Goal: Transaction & Acquisition: Download file/media

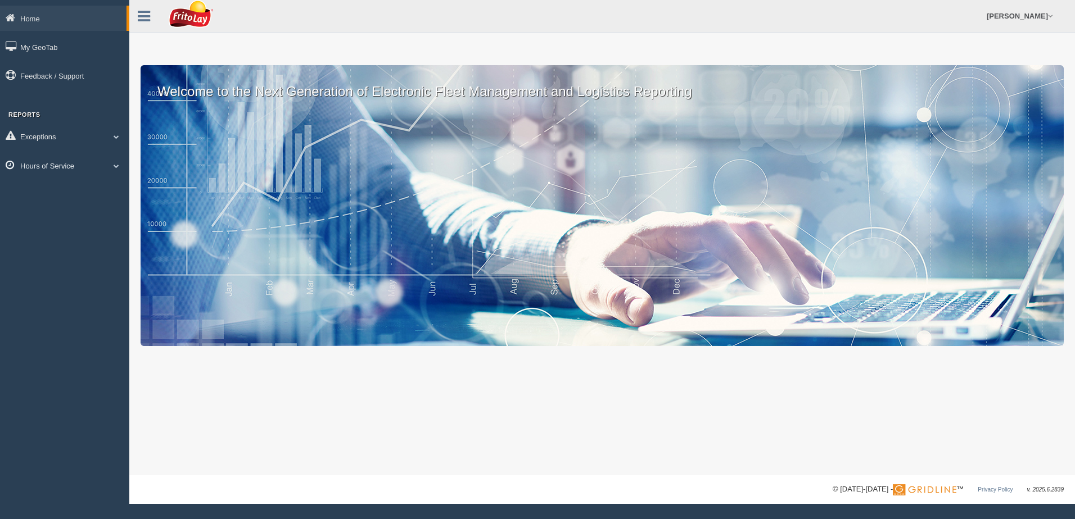
click at [98, 170] on link "Hours of Service" at bounding box center [64, 165] width 129 height 25
click at [65, 231] on link "HOS Violations" at bounding box center [73, 231] width 106 height 20
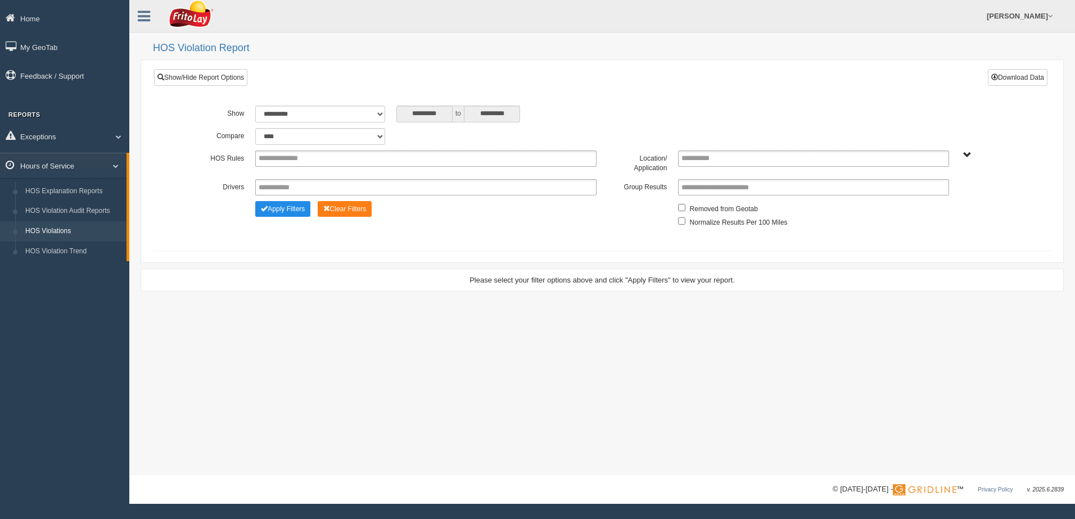
click at [115, 164] on span at bounding box center [111, 166] width 15 height 6
click at [115, 164] on span at bounding box center [114, 166] width 15 height 6
click at [94, 209] on link "HOS Violation Audit Reports" at bounding box center [73, 211] width 106 height 20
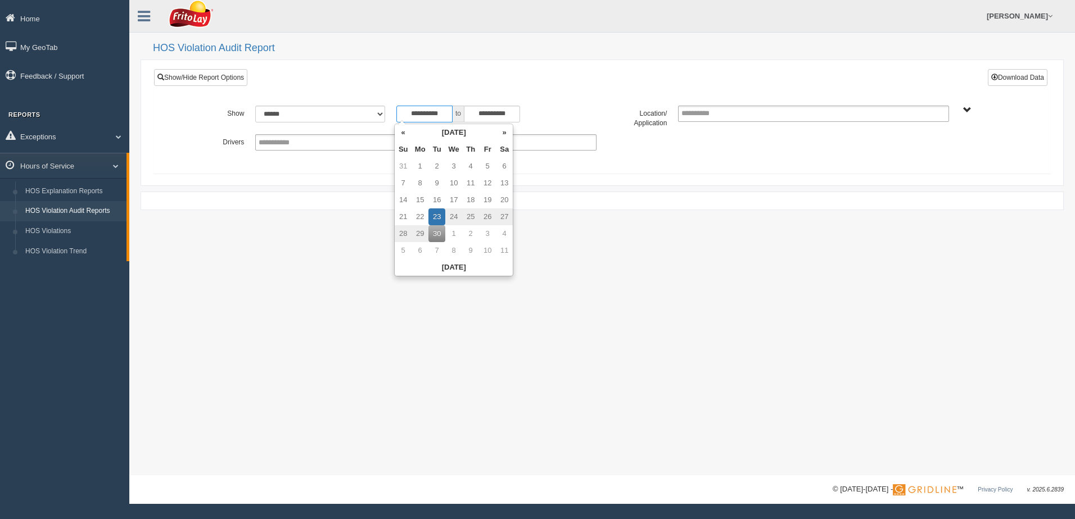
click at [404, 116] on input "**********" at bounding box center [424, 114] width 56 height 17
click at [401, 135] on th "«" at bounding box center [403, 132] width 17 height 17
click at [401, 135] on th "«" at bounding box center [405, 132] width 17 height 17
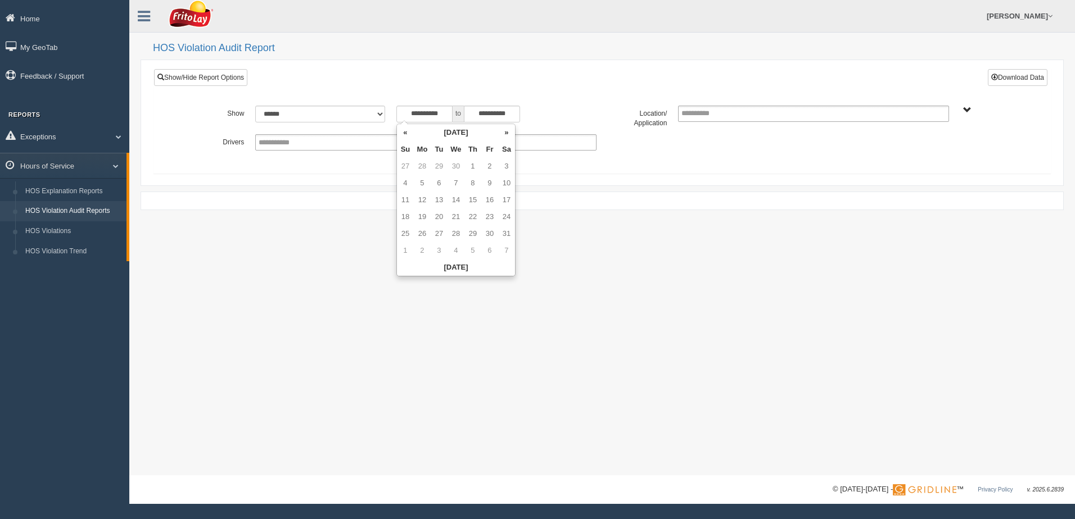
click at [401, 135] on th "«" at bounding box center [405, 132] width 17 height 17
click at [410, 178] on td "2" at bounding box center [405, 183] width 17 height 17
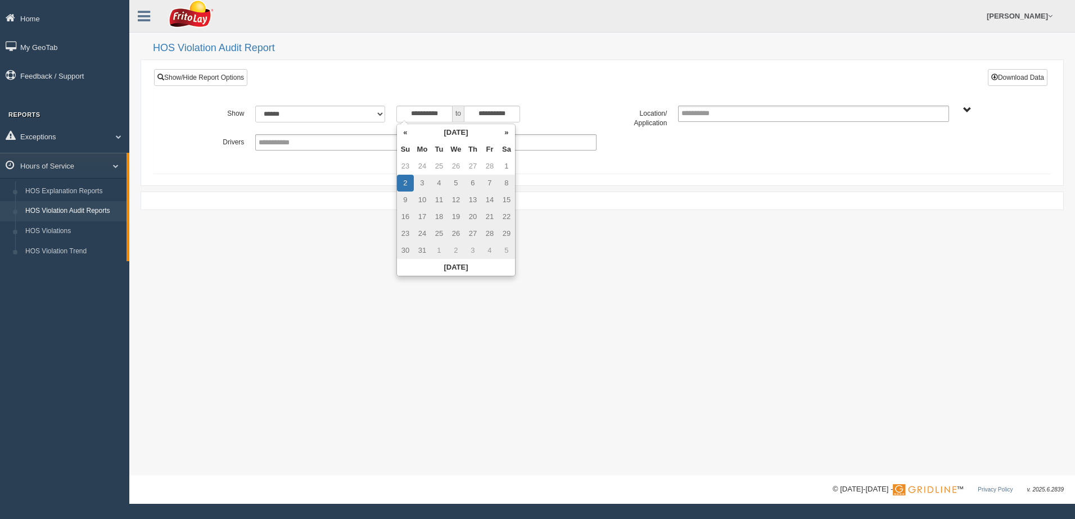
click at [403, 233] on td "23" at bounding box center [405, 233] width 17 height 17
type input "**********"
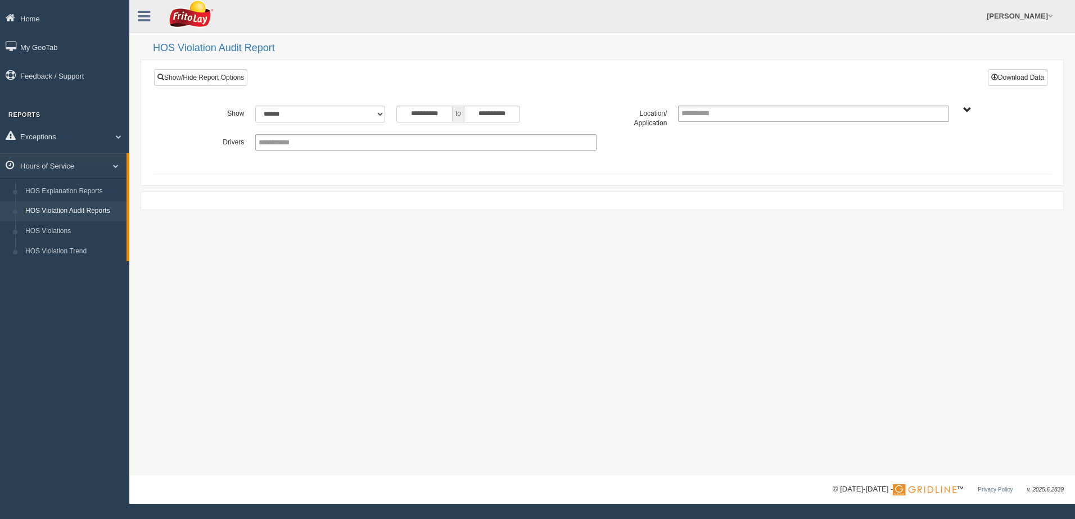
click at [968, 110] on span "NORTHCENTRAL REGION" at bounding box center [967, 110] width 8 height 8
click at [953, 150] on button "NORTHCENTRAL REGION" at bounding box center [950, 150] width 97 height 12
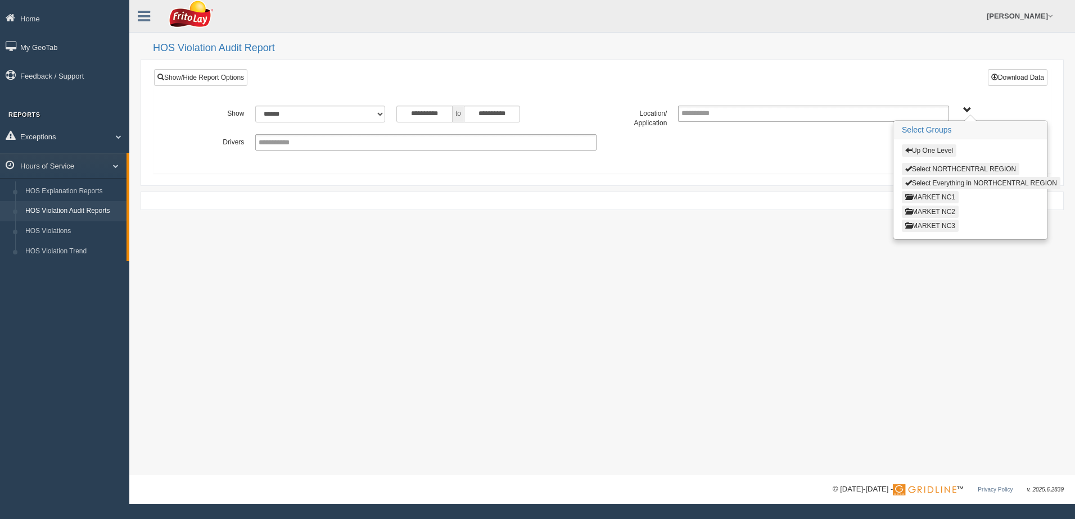
click at [943, 227] on button "MARKET NC3" at bounding box center [930, 226] width 57 height 12
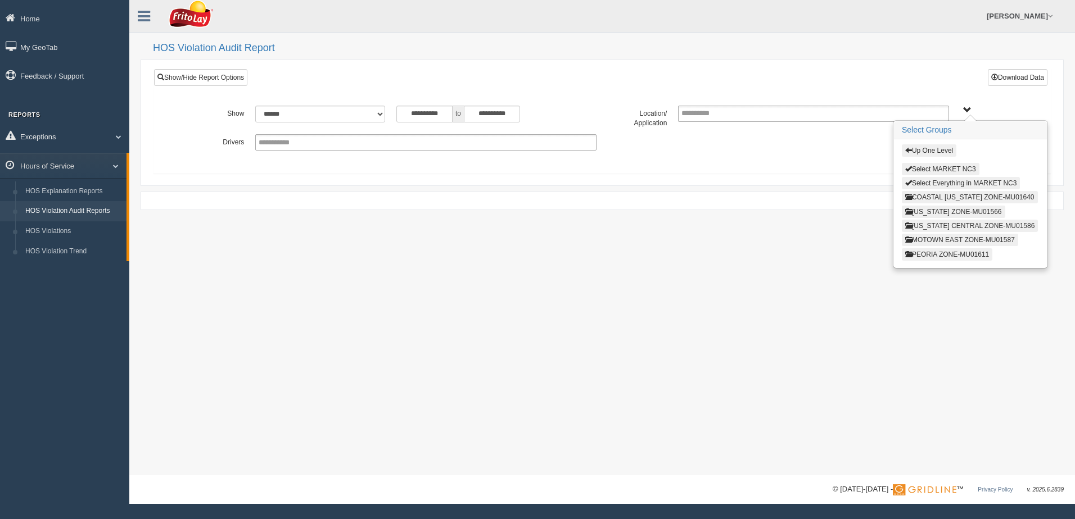
click at [941, 224] on button "MICHIGAN CENTRAL ZONE-MU01586" at bounding box center [970, 226] width 137 height 12
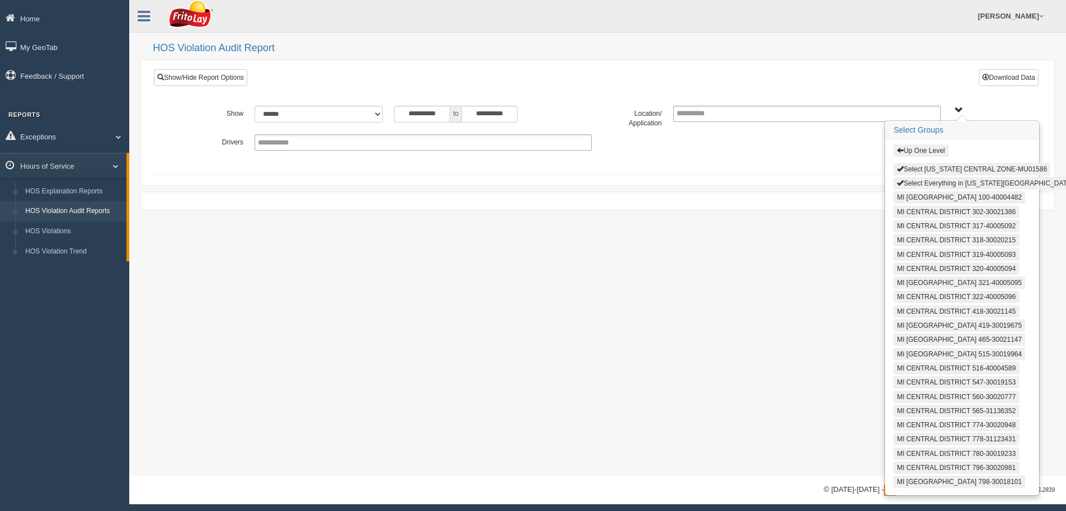
click at [926, 183] on button "Select Everything in MICHIGAN CENTRAL ZONE-MU01586" at bounding box center [1001, 183] width 214 height 12
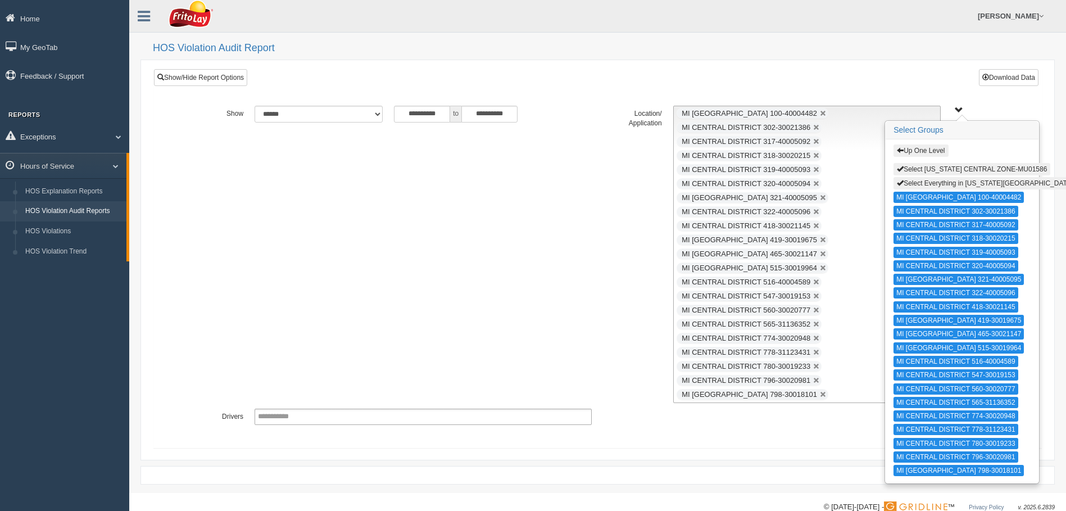
scroll to position [21, 0]
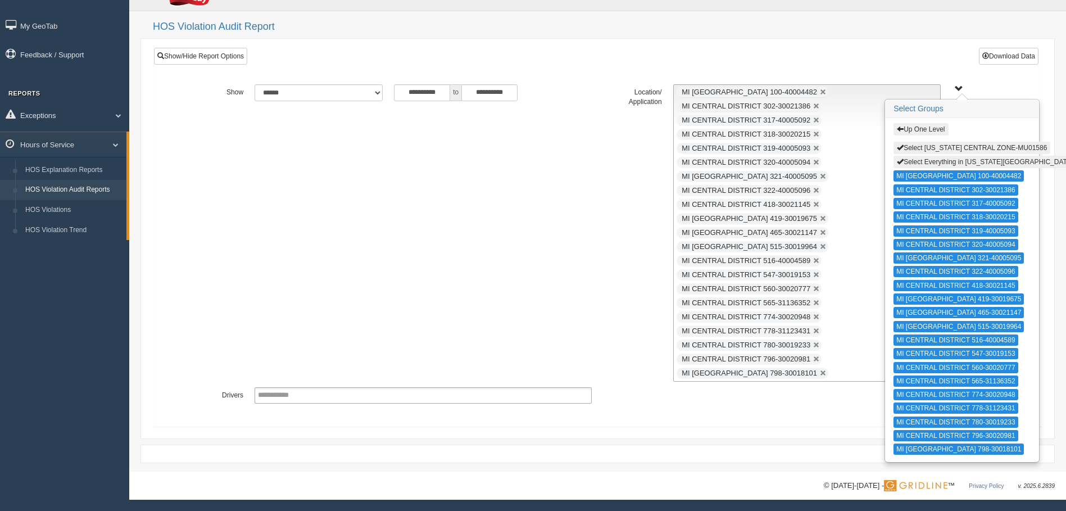
click at [946, 160] on button "Select Everything in MICHIGAN CENTRAL ZONE-MU01586" at bounding box center [1001, 162] width 214 height 12
type input "**********"
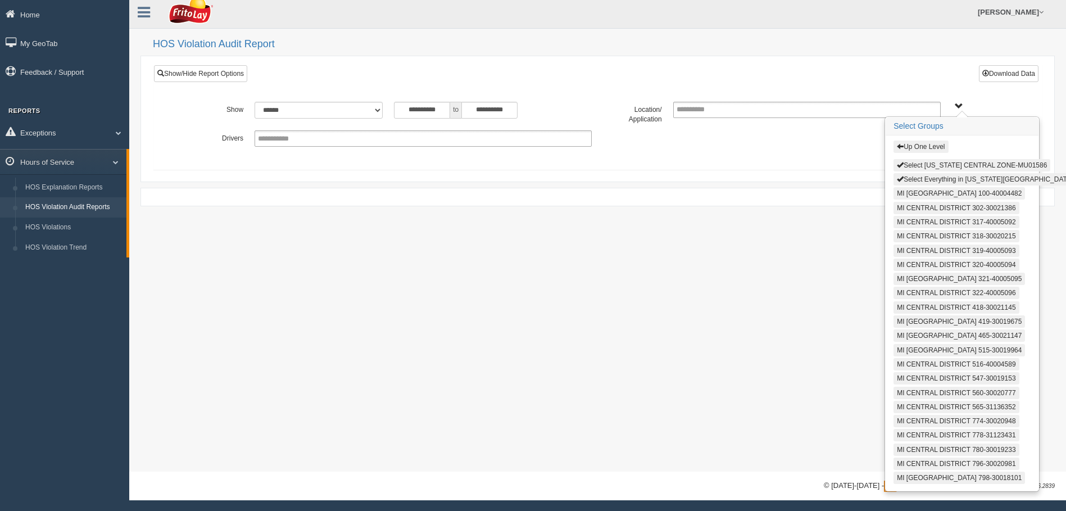
scroll to position [4, 0]
click at [1024, 73] on button "Download Data" at bounding box center [1009, 73] width 60 height 17
